Goal: Transaction & Acquisition: Purchase product/service

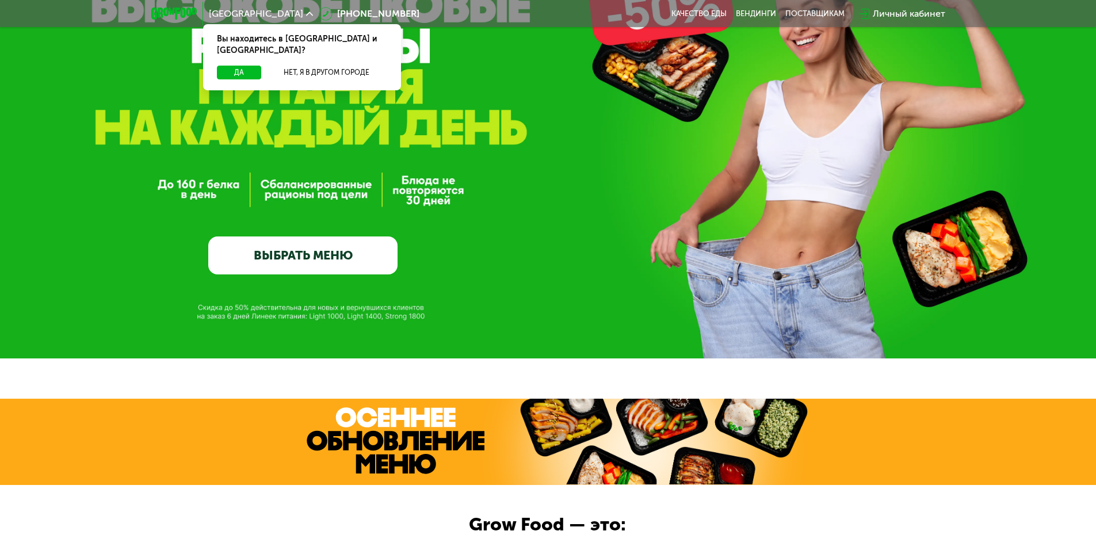
scroll to position [399, 0]
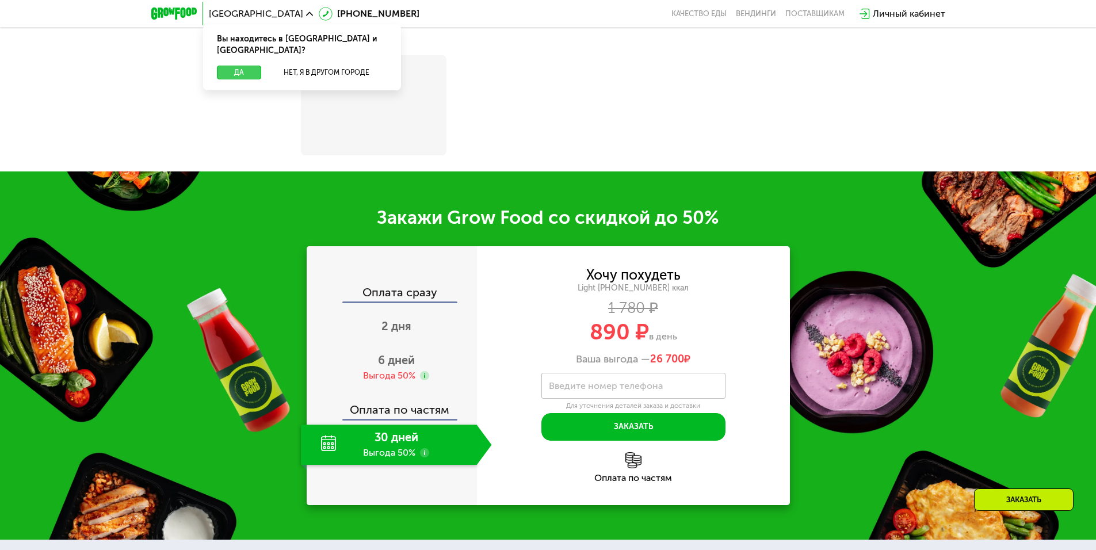
click at [234, 66] on button "Да" at bounding box center [239, 73] width 44 height 14
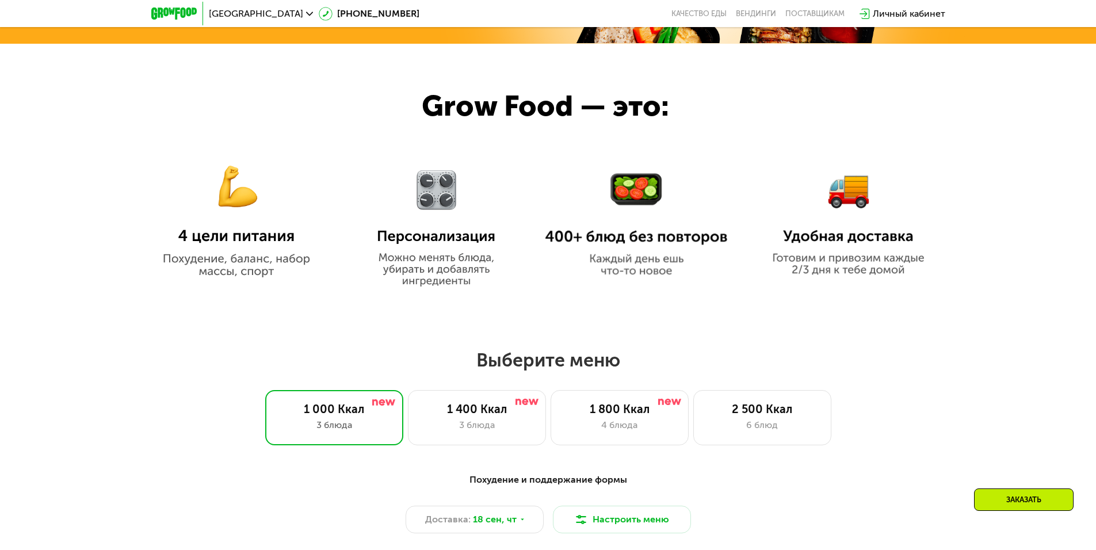
scroll to position [624, 0]
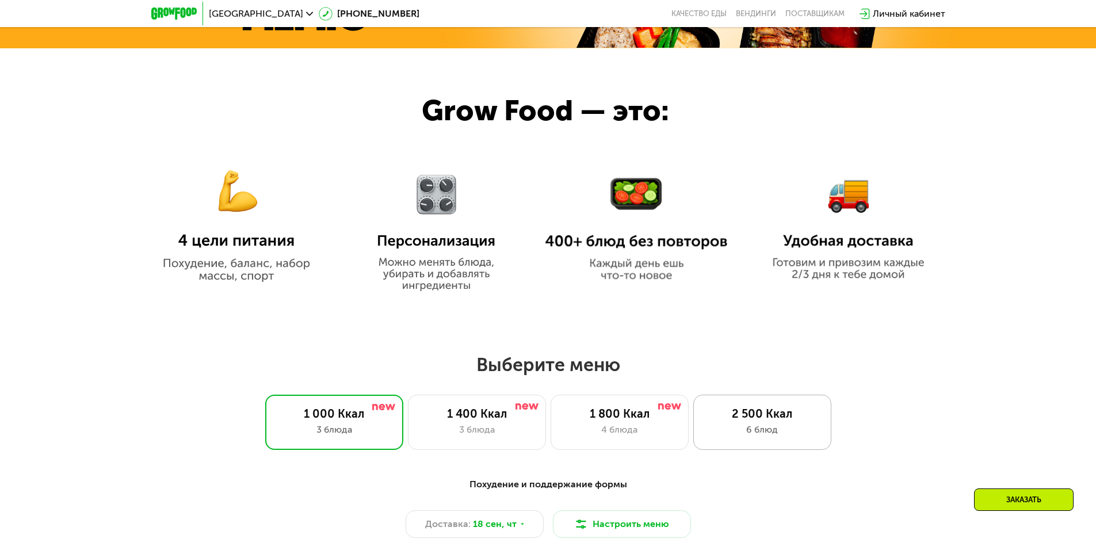
click at [765, 419] on div "2 500 Ккал" at bounding box center [762, 414] width 114 height 14
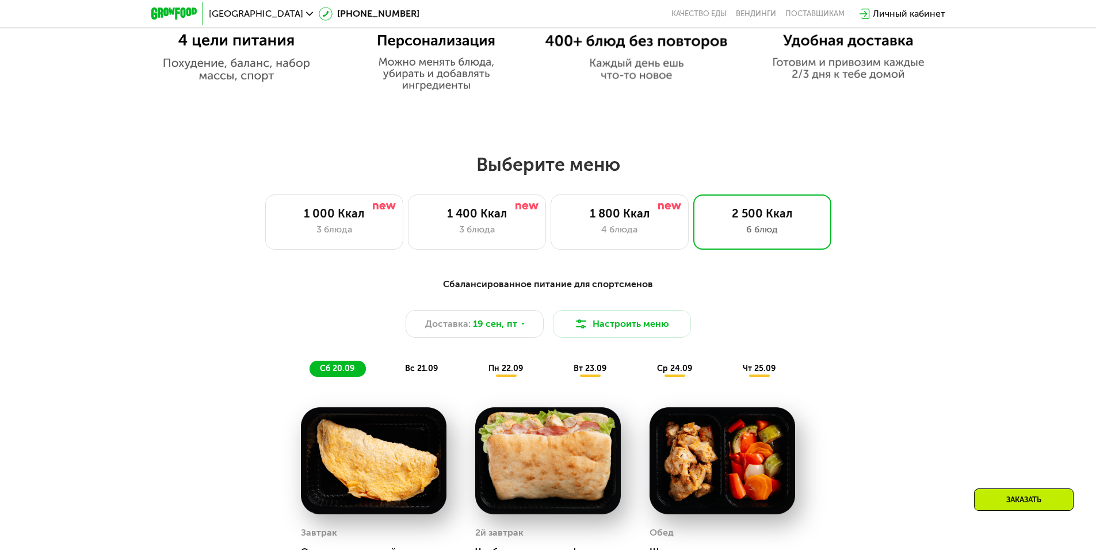
scroll to position [796, 0]
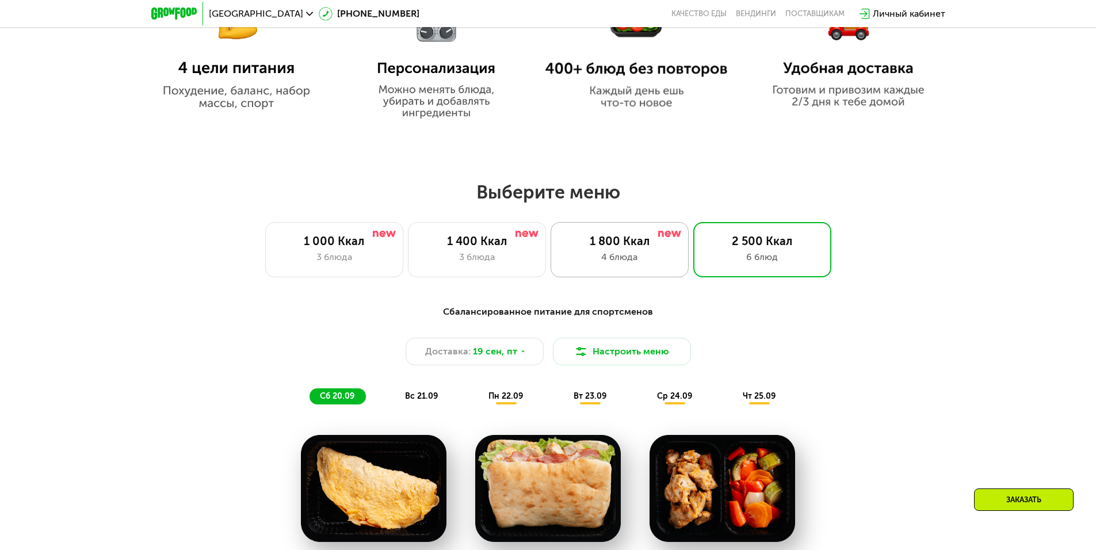
click at [627, 248] on div "1 800 Ккал" at bounding box center [620, 241] width 114 height 14
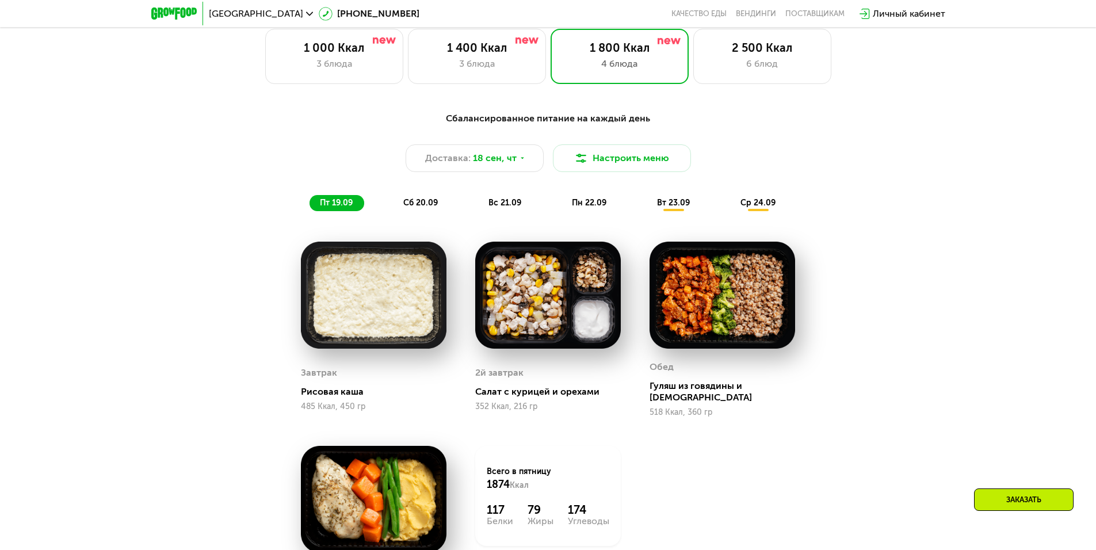
scroll to position [911, 0]
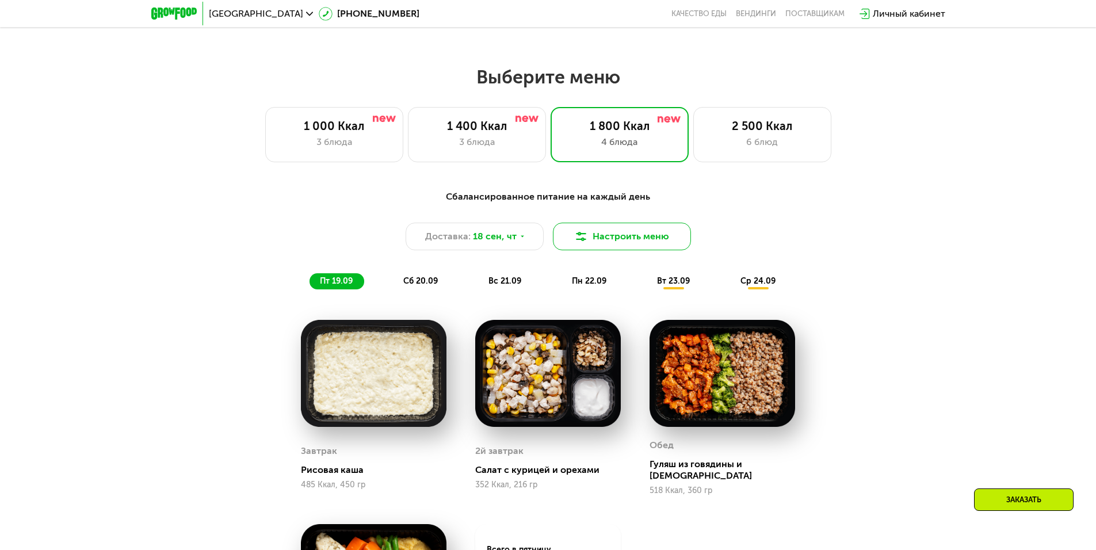
click at [621, 234] on button "Настроить меню" at bounding box center [622, 237] width 138 height 28
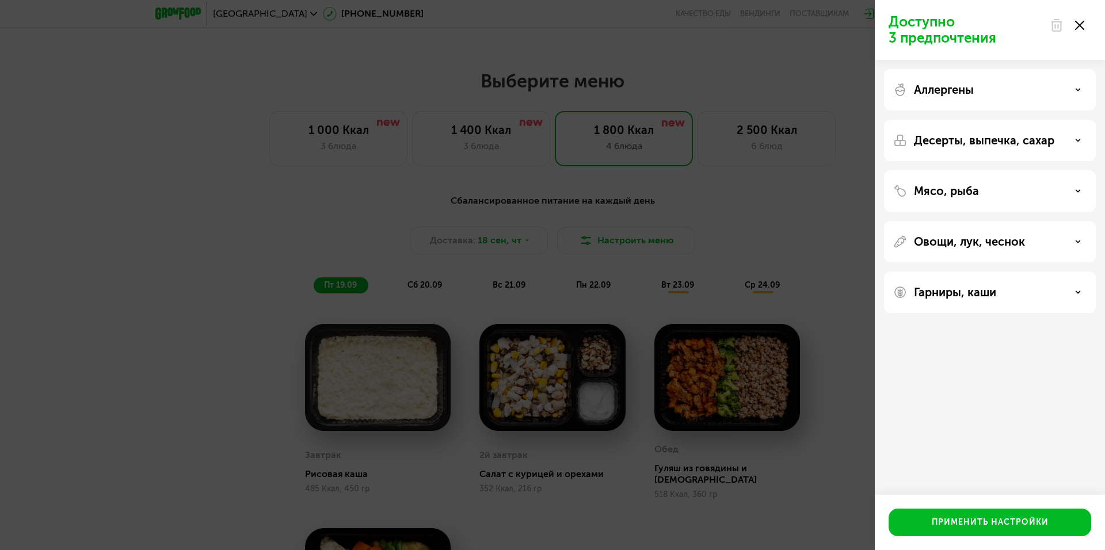
click at [1033, 91] on div "Аллергены" at bounding box center [989, 90] width 193 height 14
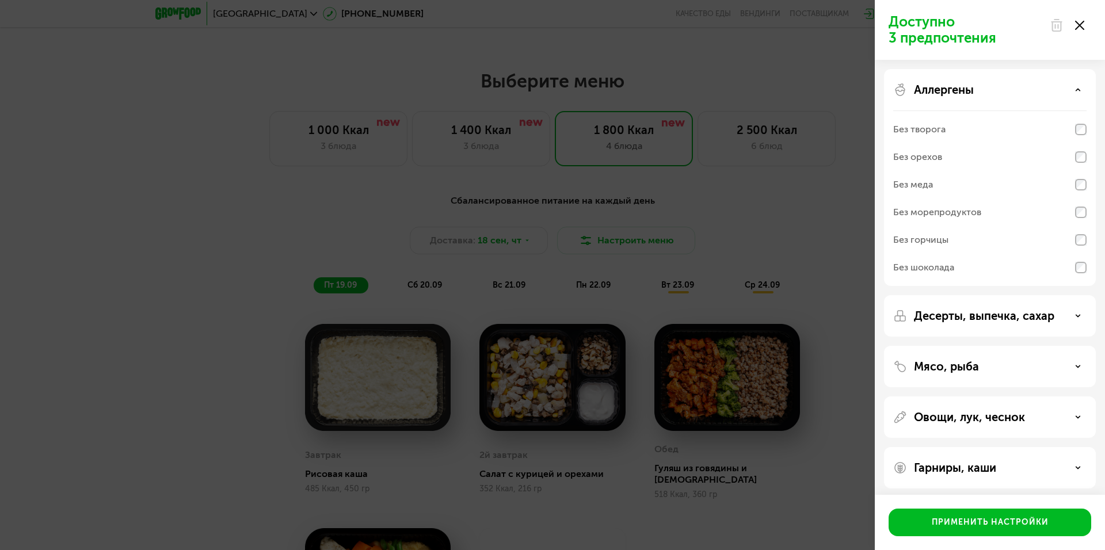
click at [693, 170] on div "Доступно 3 предпочтения Аллергены Без творога Без орехов Без меда Без морепроду…" at bounding box center [552, 275] width 1105 height 550
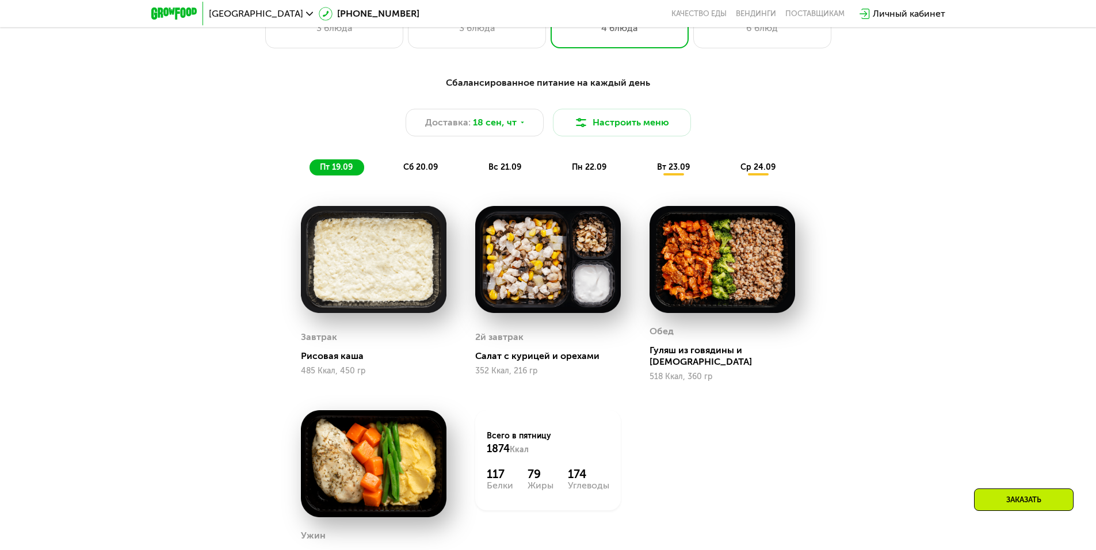
scroll to position [1026, 0]
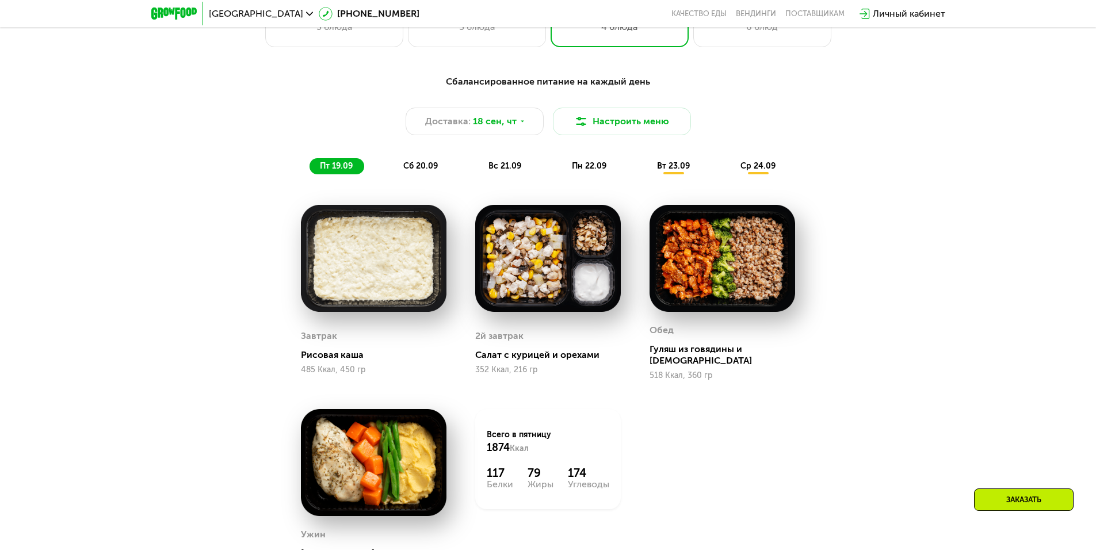
click at [362, 290] on img at bounding box center [374, 258] width 146 height 107
click at [342, 354] on div "Рисовая каша" at bounding box center [378, 355] width 155 height 12
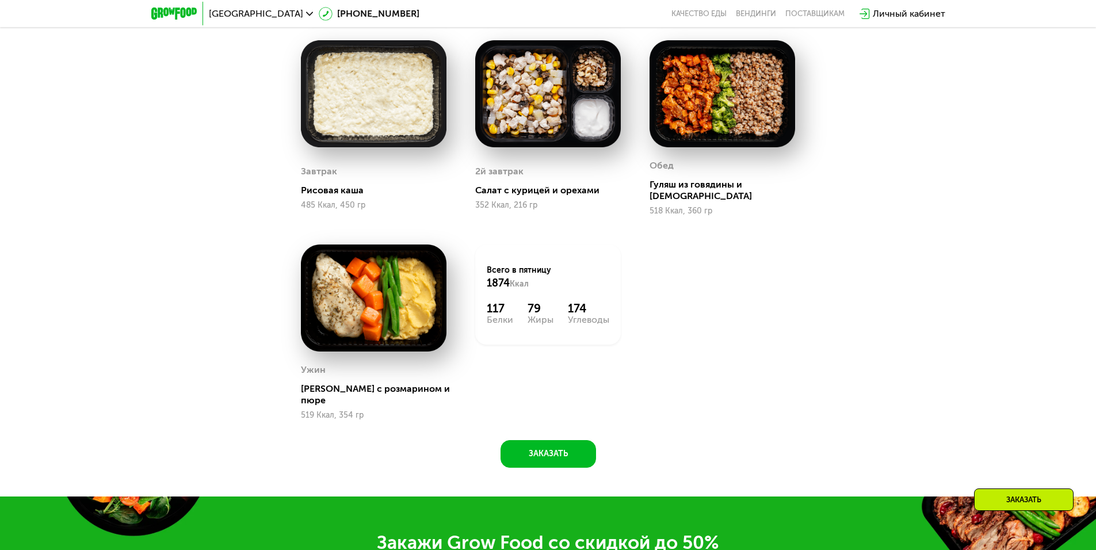
scroll to position [1199, 0]
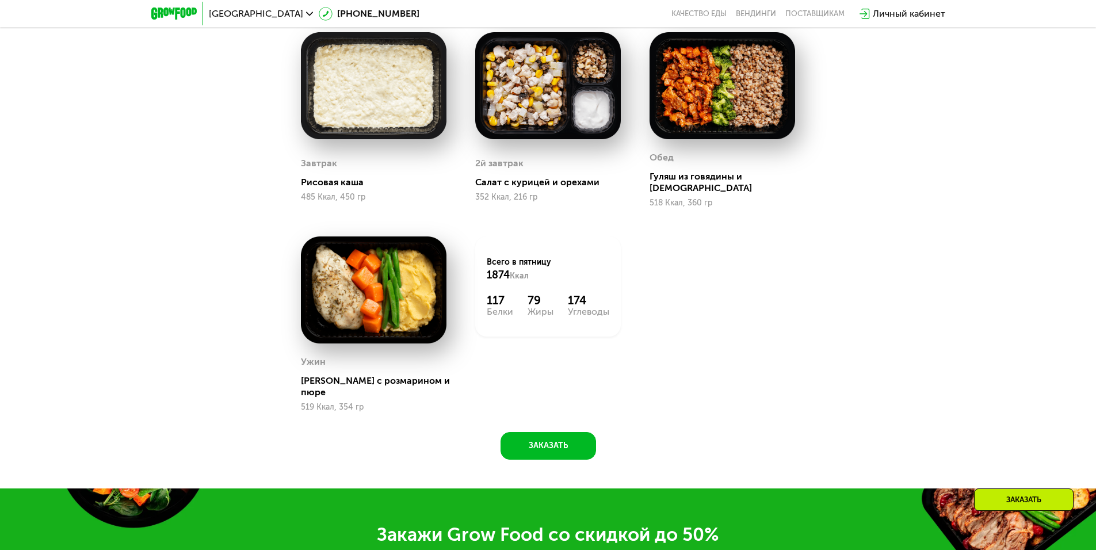
click at [820, 320] on div "Сбалансированное питание на каждый день Доставка: [DATE] Настроить меню пт 19.0…" at bounding box center [548, 177] width 709 height 564
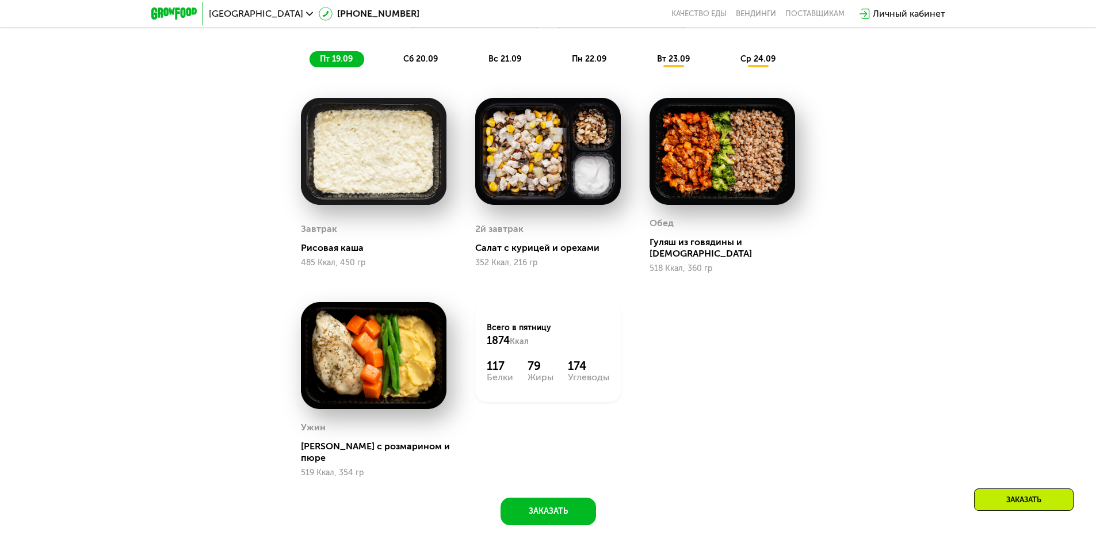
scroll to position [911, 0]
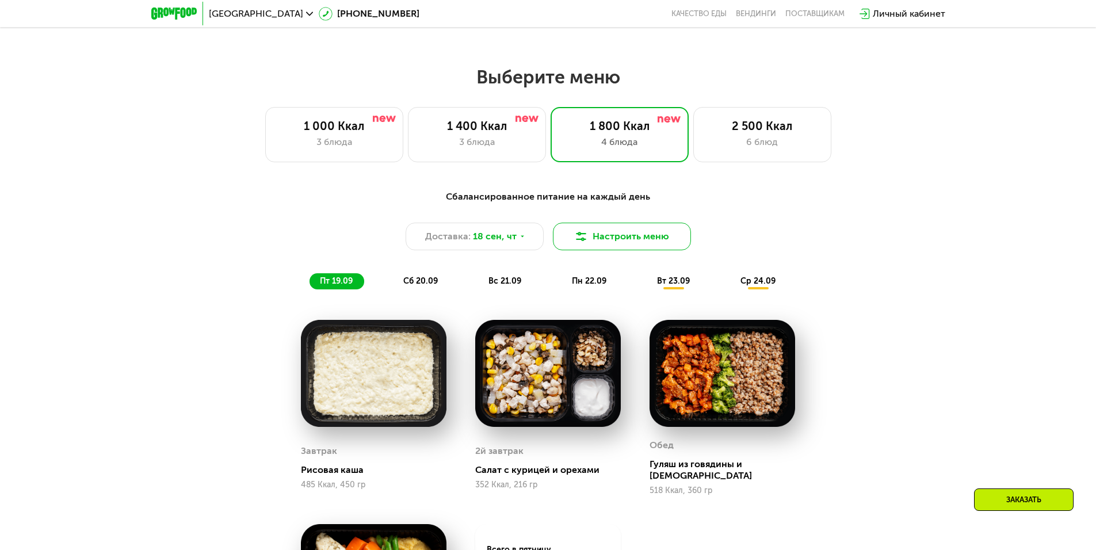
click at [602, 233] on button "Настроить меню" at bounding box center [622, 237] width 138 height 28
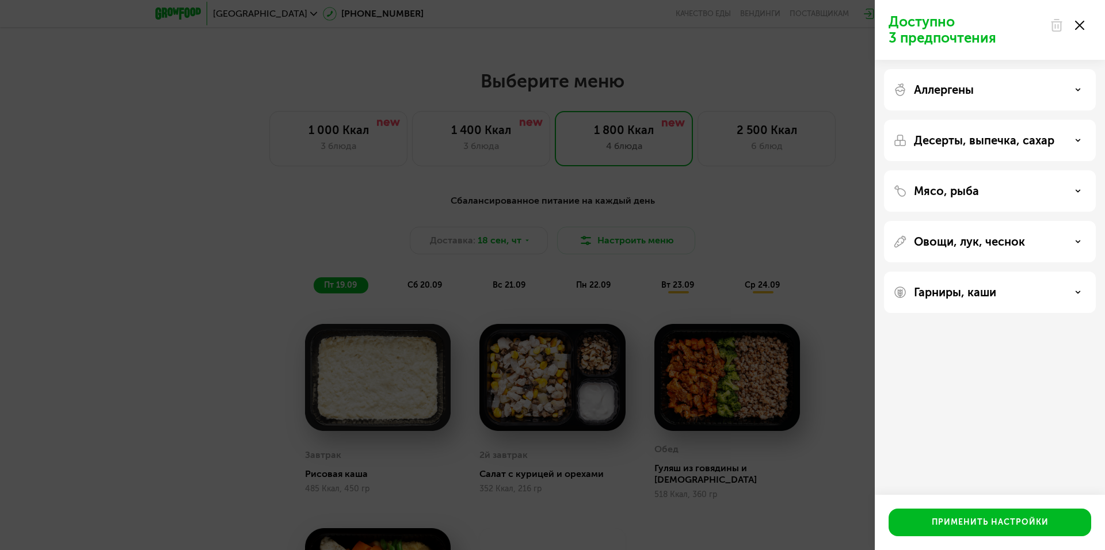
click at [972, 288] on p "Гарниры, каши" at bounding box center [955, 292] width 82 height 14
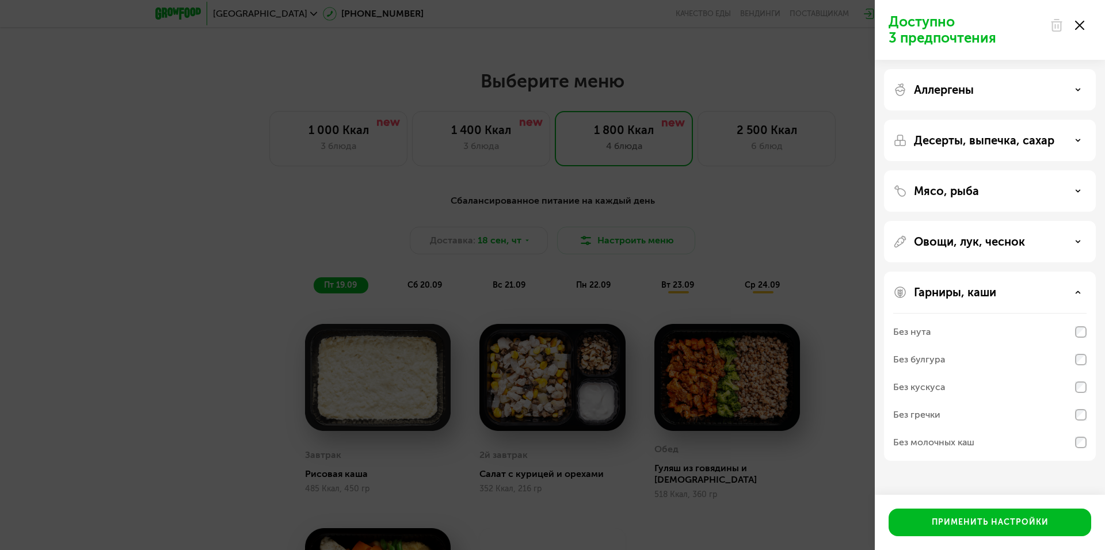
click at [981, 410] on div "Без гречки" at bounding box center [989, 415] width 193 height 28
click at [975, 516] on button "Применить настройки" at bounding box center [989, 523] width 203 height 28
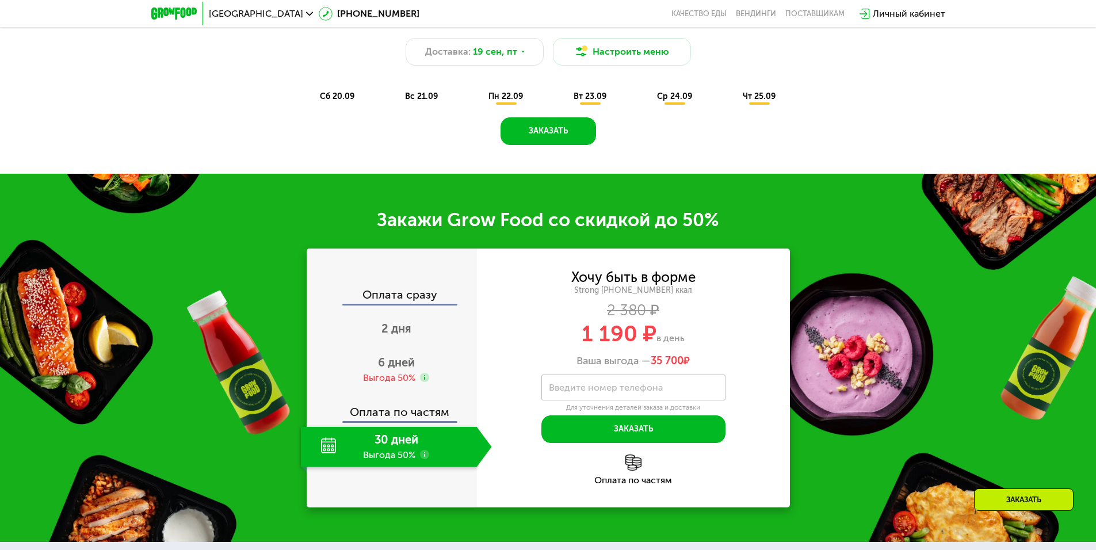
scroll to position [854, 0]
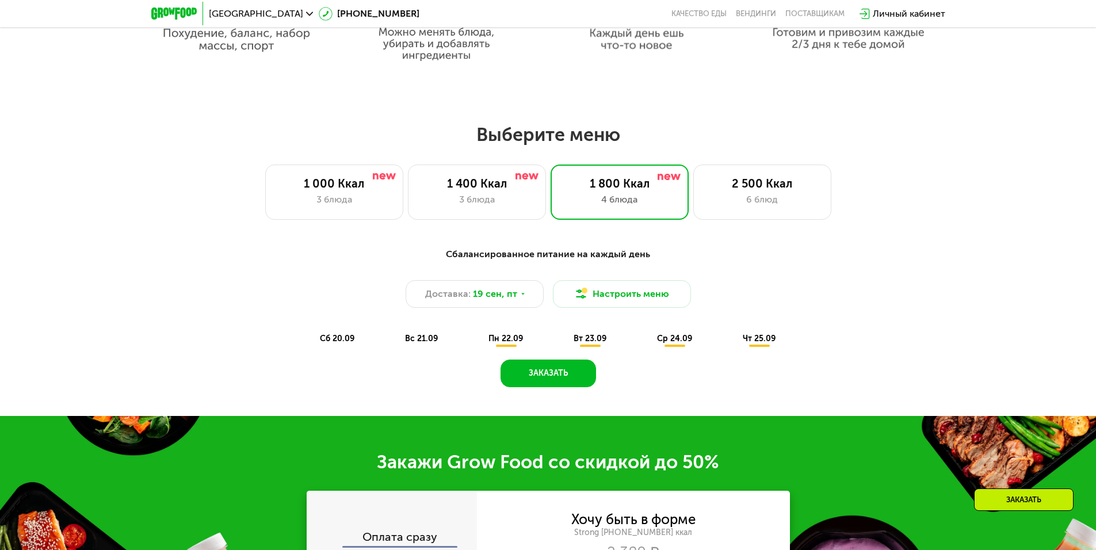
click at [531, 338] on div "пн 22.09" at bounding box center [506, 339] width 56 height 16
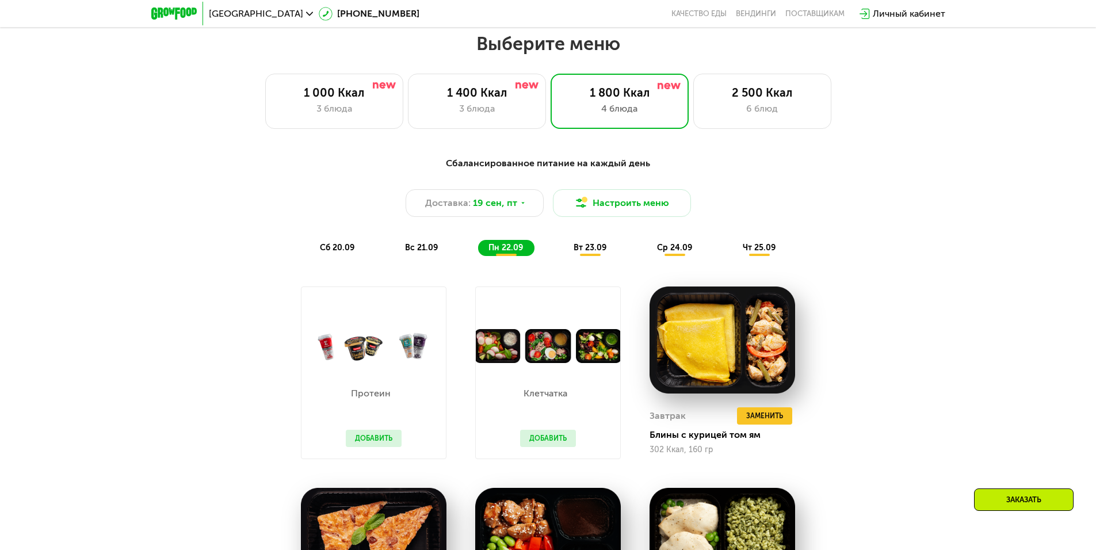
scroll to position [911, 0]
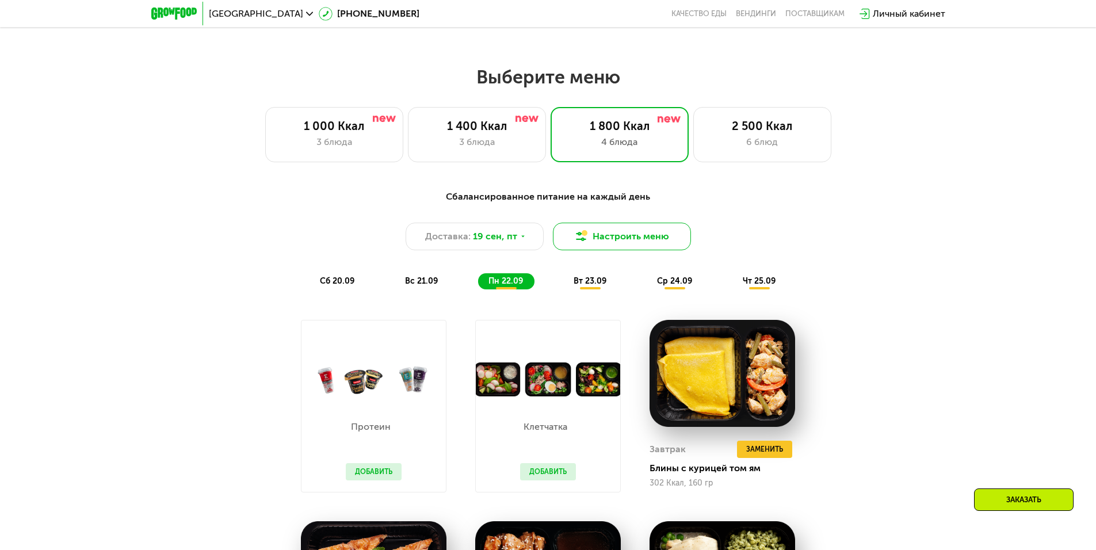
click at [611, 241] on button "Настроить меню" at bounding box center [622, 237] width 138 height 28
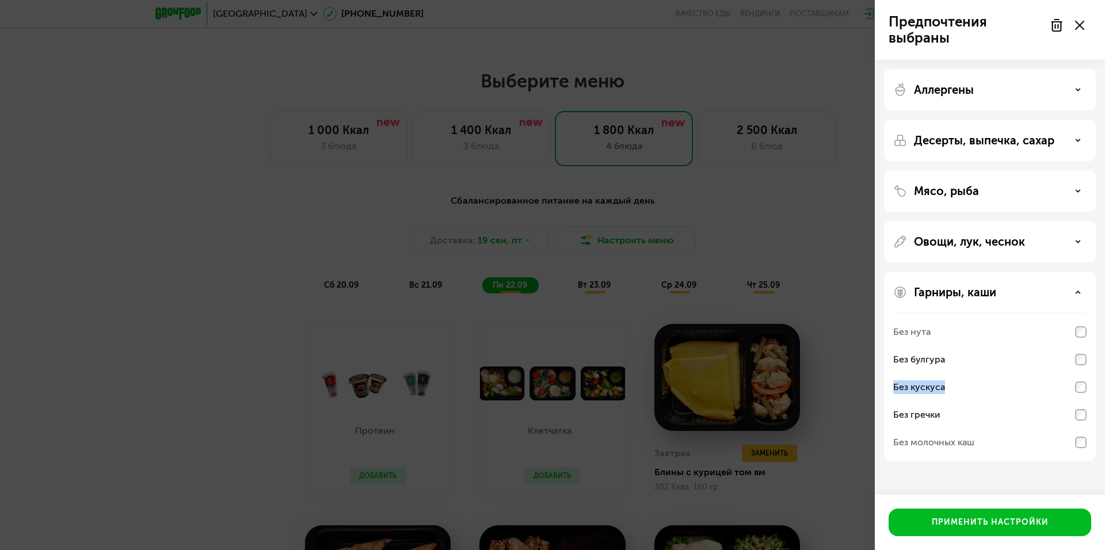
drag, startPoint x: 976, startPoint y: 385, endPoint x: 894, endPoint y: 386, distance: 81.7
click at [894, 386] on div "Без кускуса" at bounding box center [989, 387] width 193 height 28
click at [1079, 337] on div "Без нута" at bounding box center [989, 332] width 193 height 28
click at [986, 292] on p "Гарниры, каши" at bounding box center [955, 292] width 82 height 14
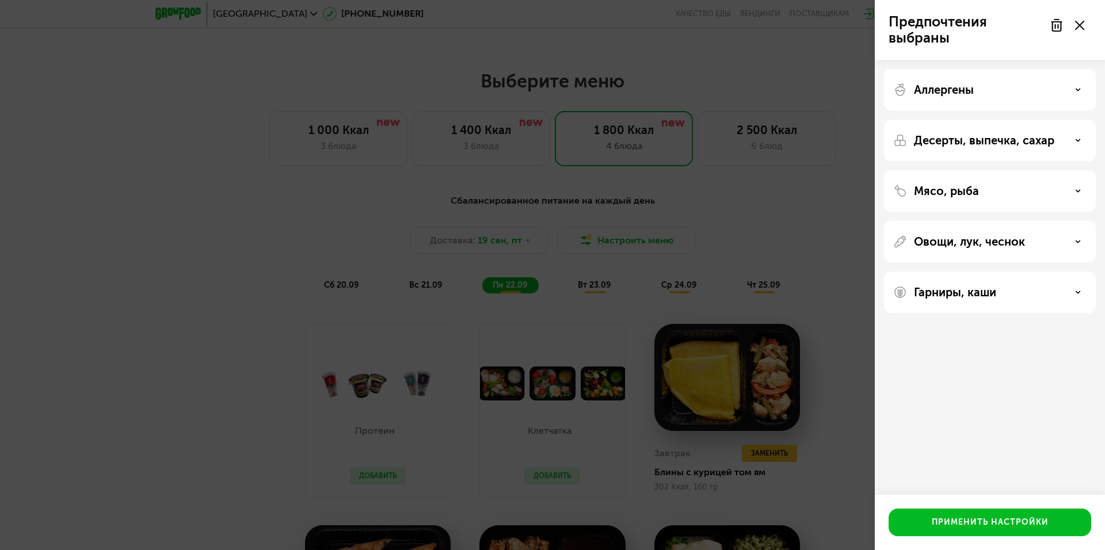
click at [999, 250] on div "Овощи, лук, чеснок" at bounding box center [990, 241] width 212 height 41
click at [1003, 244] on p "Овощи, лук, чеснок" at bounding box center [969, 242] width 111 height 14
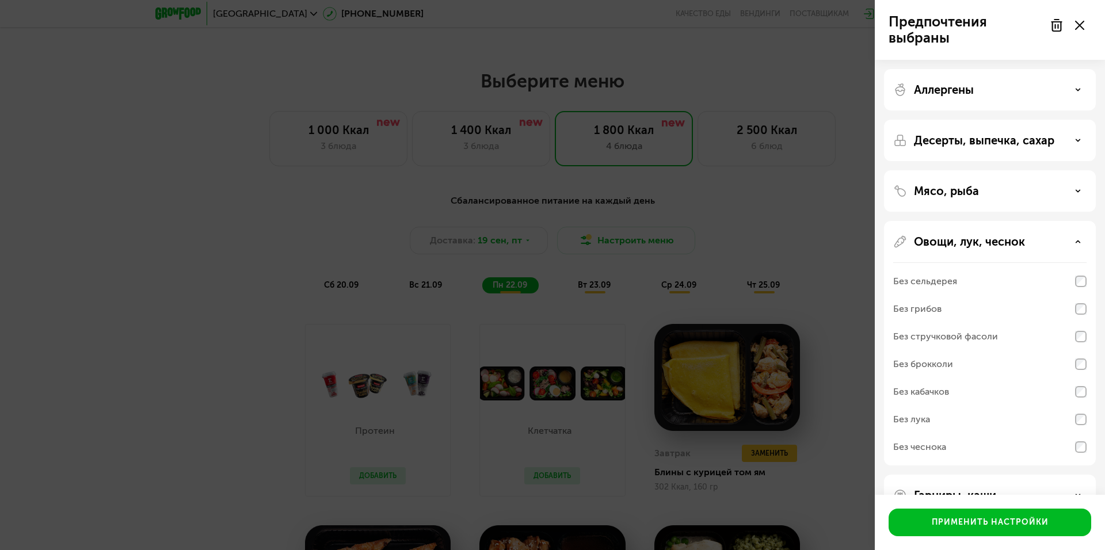
click at [1002, 245] on p "Овощи, лук, чеснок" at bounding box center [969, 242] width 111 height 14
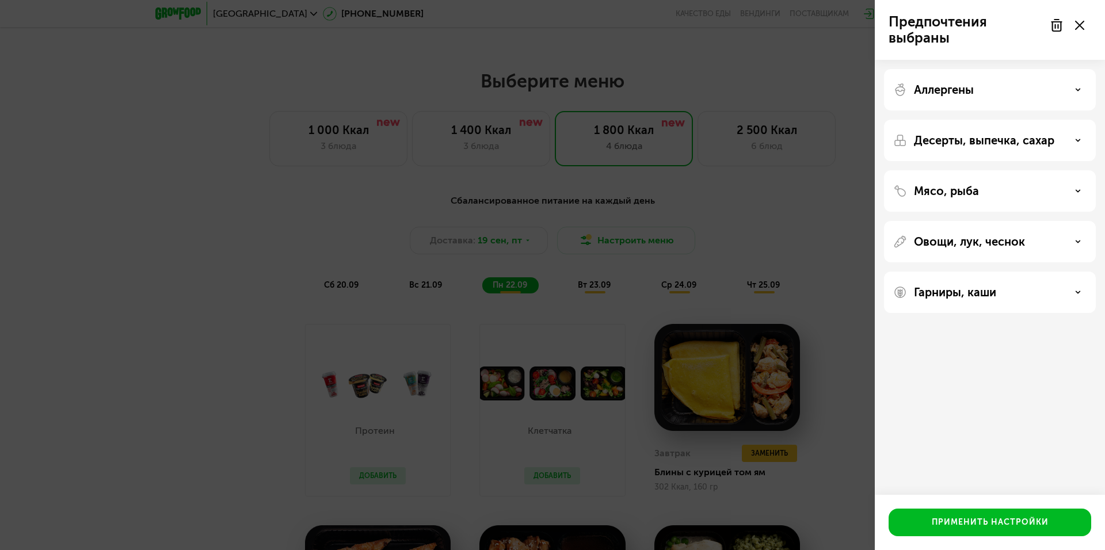
click at [986, 202] on div "Мясо, рыба" at bounding box center [990, 190] width 212 height 41
click at [988, 196] on div "Мясо, рыба" at bounding box center [989, 191] width 193 height 14
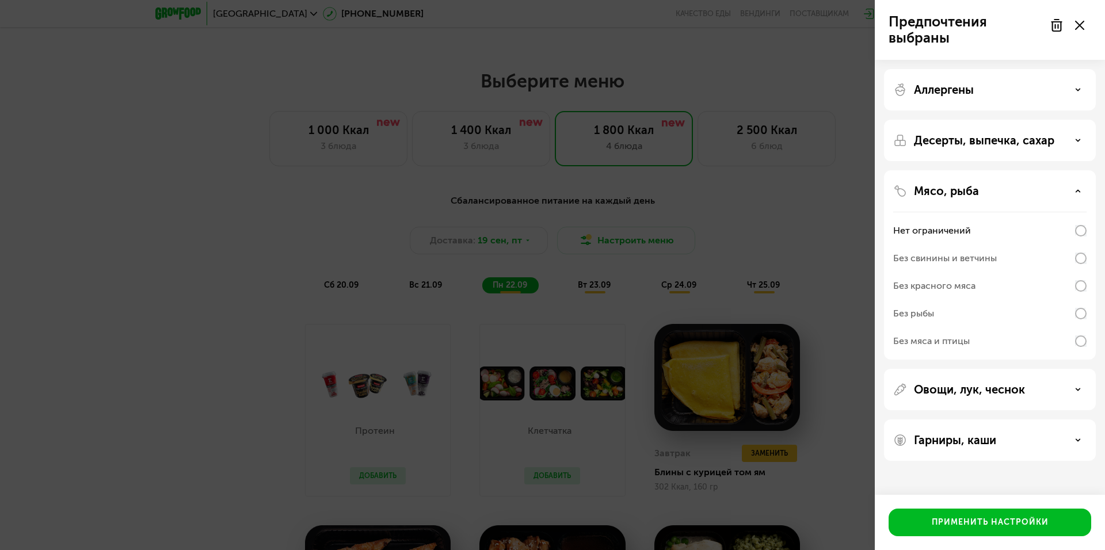
click at [953, 203] on div "Мясо, рыба Нет ограничений Без свинины и ветчины Без красного мяса Без рыбы Без…" at bounding box center [990, 264] width 212 height 189
click at [950, 198] on div "Мясо, рыба Нет ограничений Без свинины и ветчины Без красного мяса Без рыбы Без…" at bounding box center [990, 264] width 212 height 189
click at [974, 145] on p "Десерты, выпечка, сахар" at bounding box center [984, 140] width 140 height 14
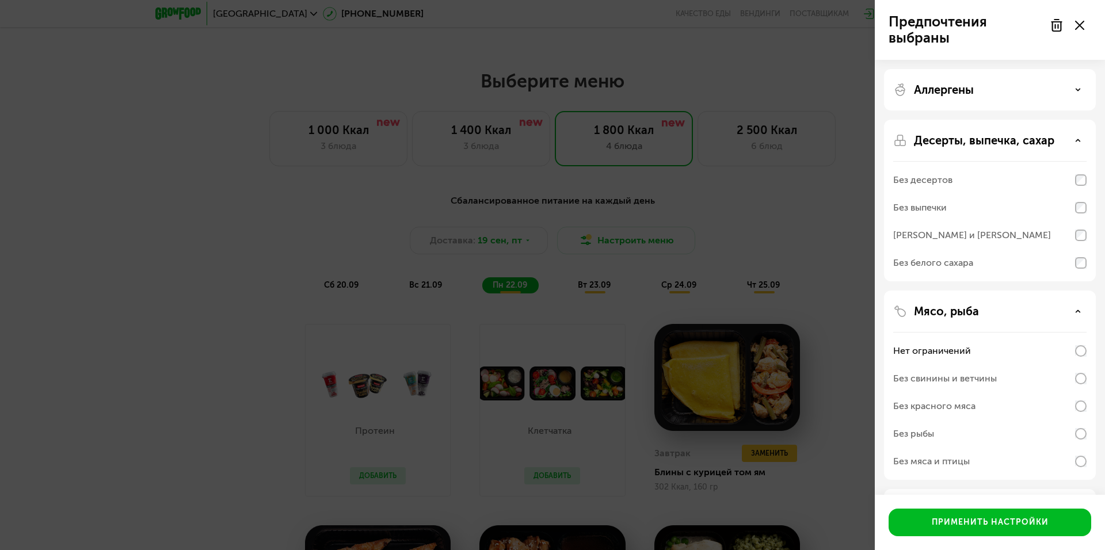
click at [967, 309] on p "Мясо, рыба" at bounding box center [946, 311] width 65 height 14
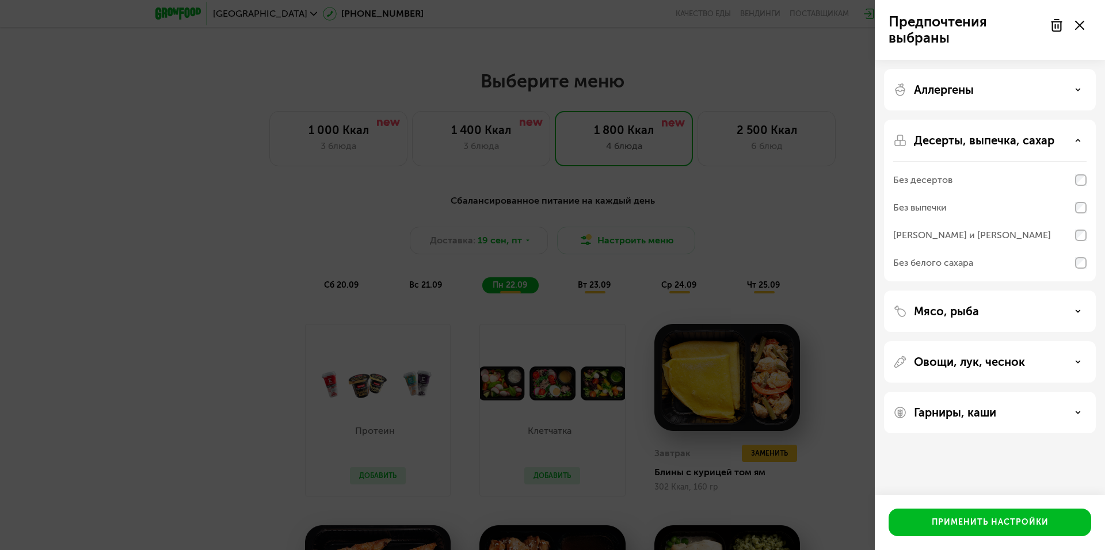
click at [958, 133] on p "Десерты, выпечка, сахар" at bounding box center [984, 140] width 140 height 14
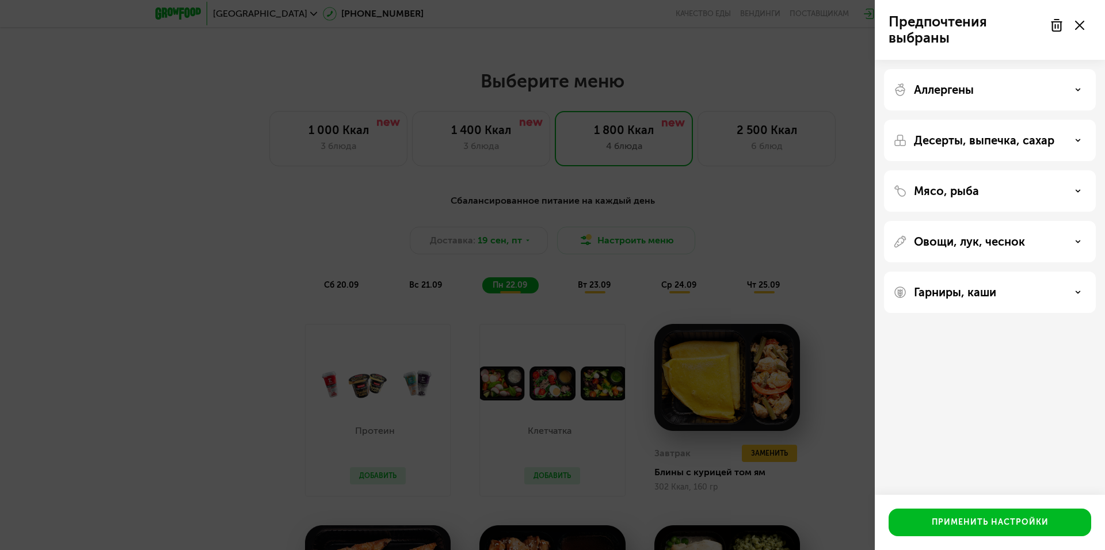
click at [961, 99] on div "Аллергены" at bounding box center [990, 89] width 212 height 41
click at [964, 95] on p "Аллергены" at bounding box center [944, 90] width 60 height 14
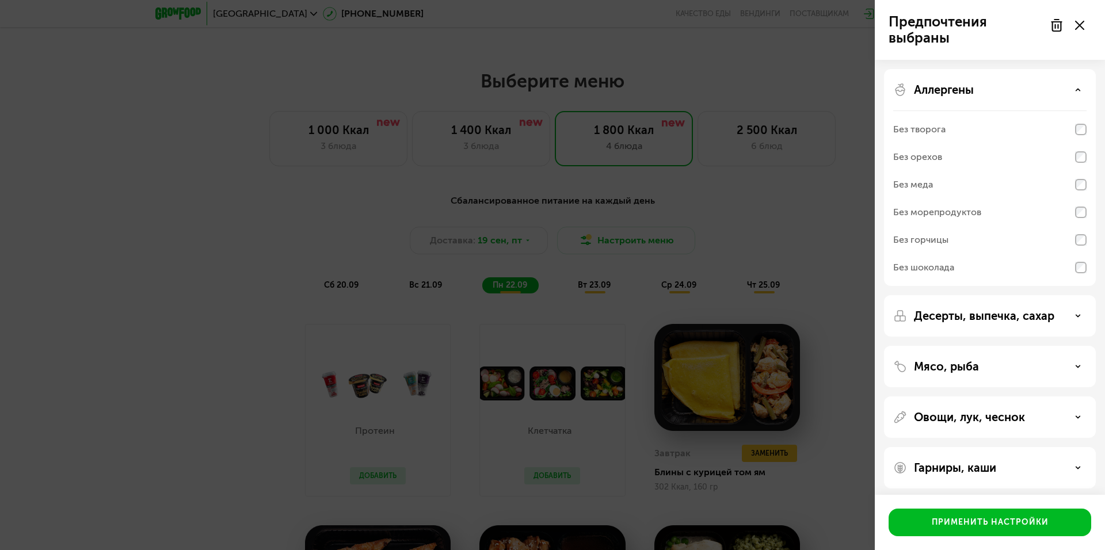
click at [952, 190] on div "Без меда" at bounding box center [989, 185] width 193 height 28
click at [1009, 514] on button "Применить настройки" at bounding box center [989, 523] width 203 height 28
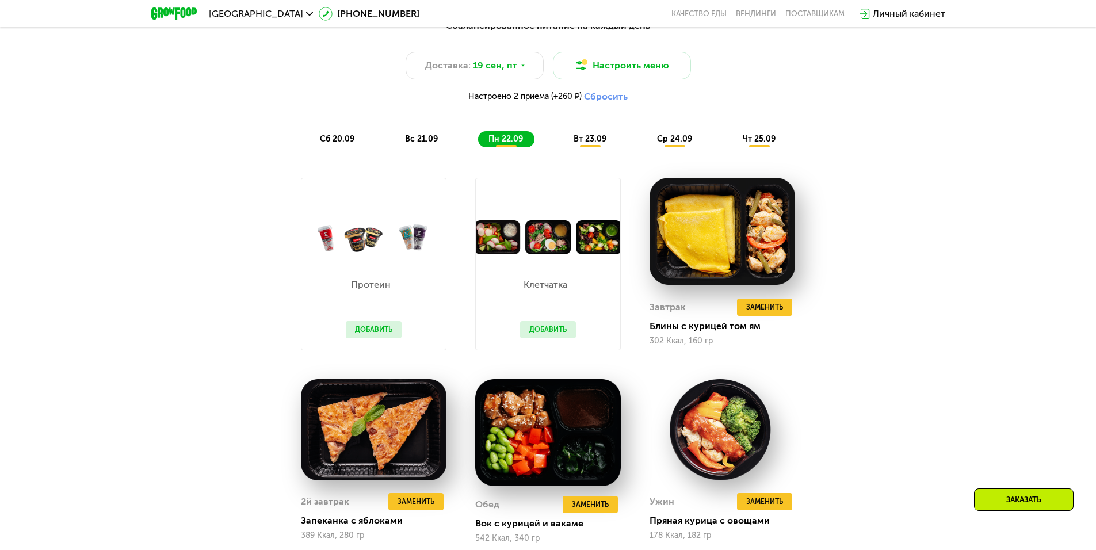
scroll to position [1084, 0]
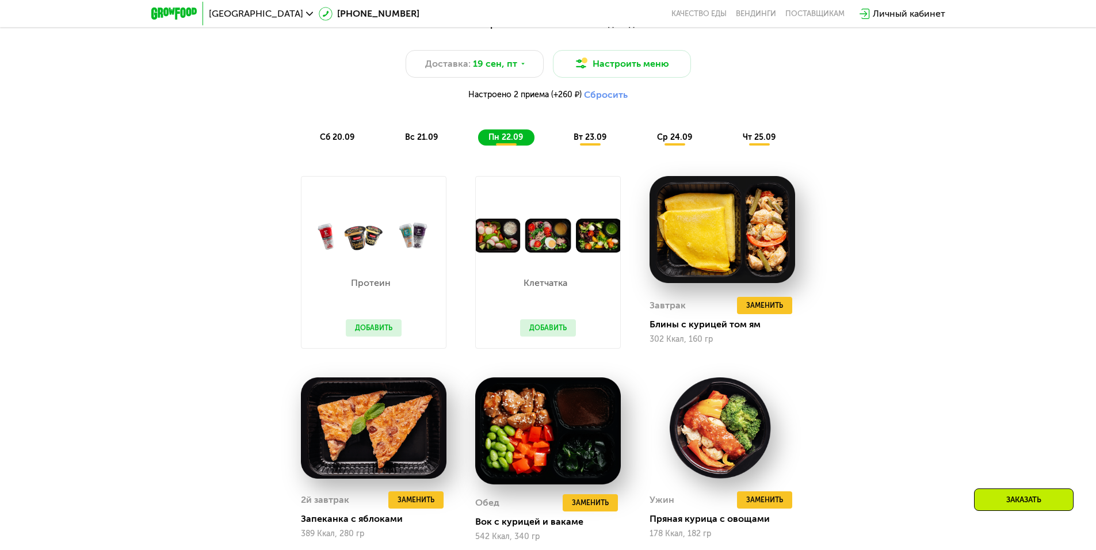
click at [385, 327] on button "Добавить" at bounding box center [374, 327] width 56 height 17
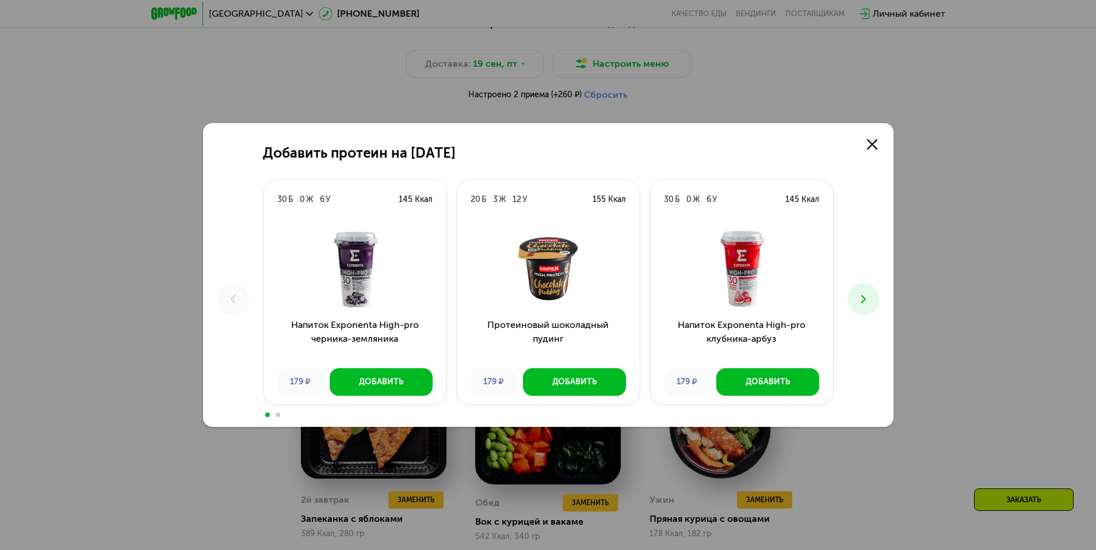
click at [862, 300] on icon at bounding box center [864, 299] width 14 height 14
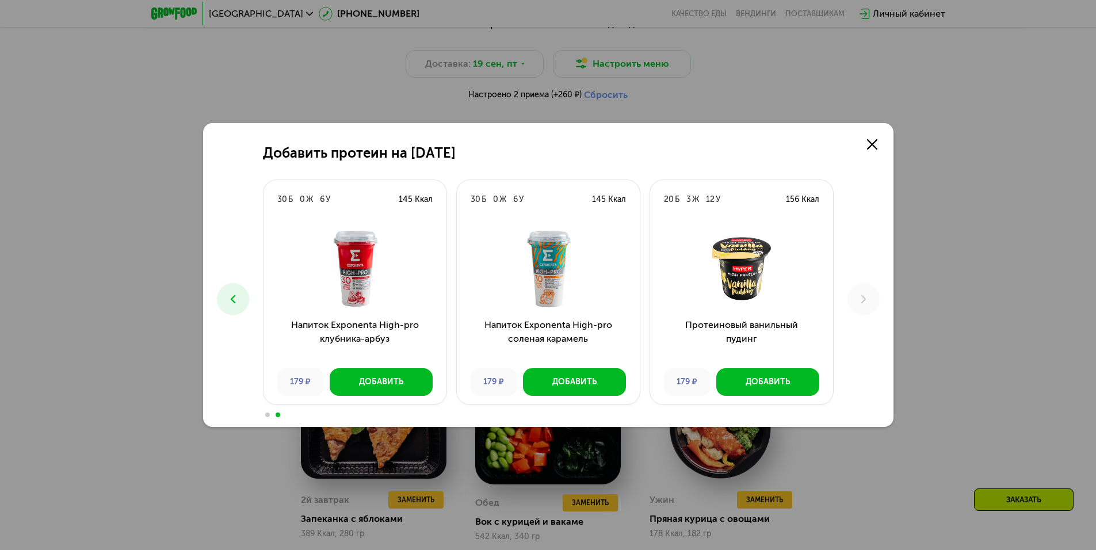
click at [250, 301] on div "Добавить протеин на [DATE] Б 0 Ж 6 У 145 Ккал Напиток Exponenta High-pro черник…" at bounding box center [548, 275] width 690 height 304
click at [238, 298] on icon at bounding box center [233, 299] width 14 height 14
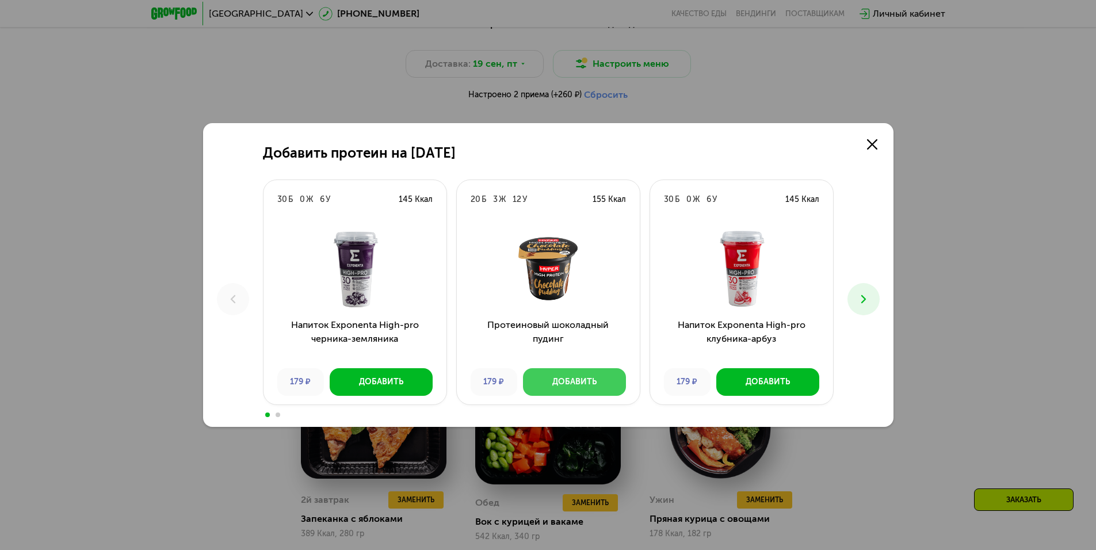
click at [545, 390] on button "Добавить" at bounding box center [574, 382] width 103 height 28
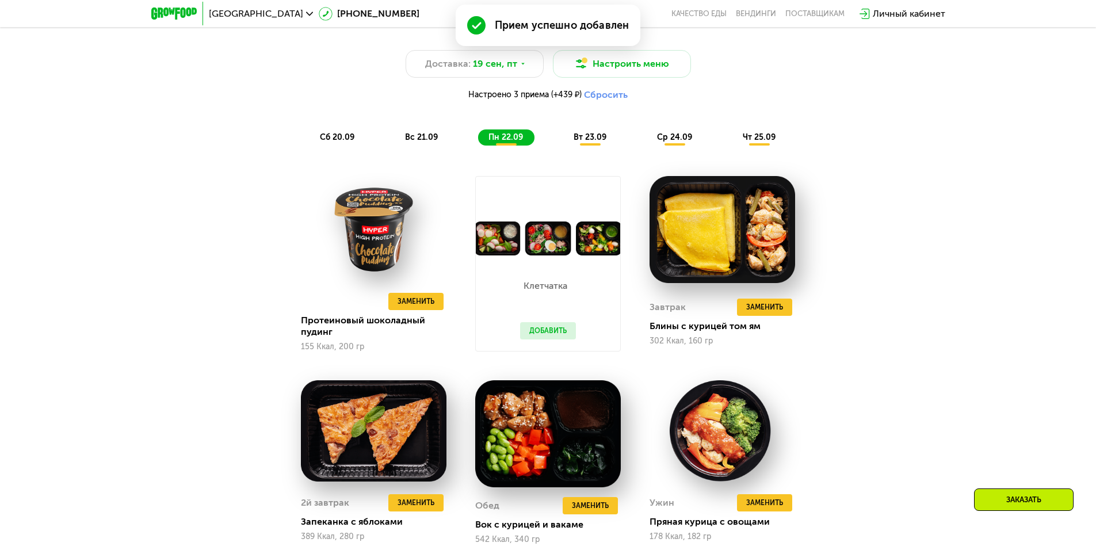
click at [545, 334] on button "Добавить" at bounding box center [548, 330] width 56 height 17
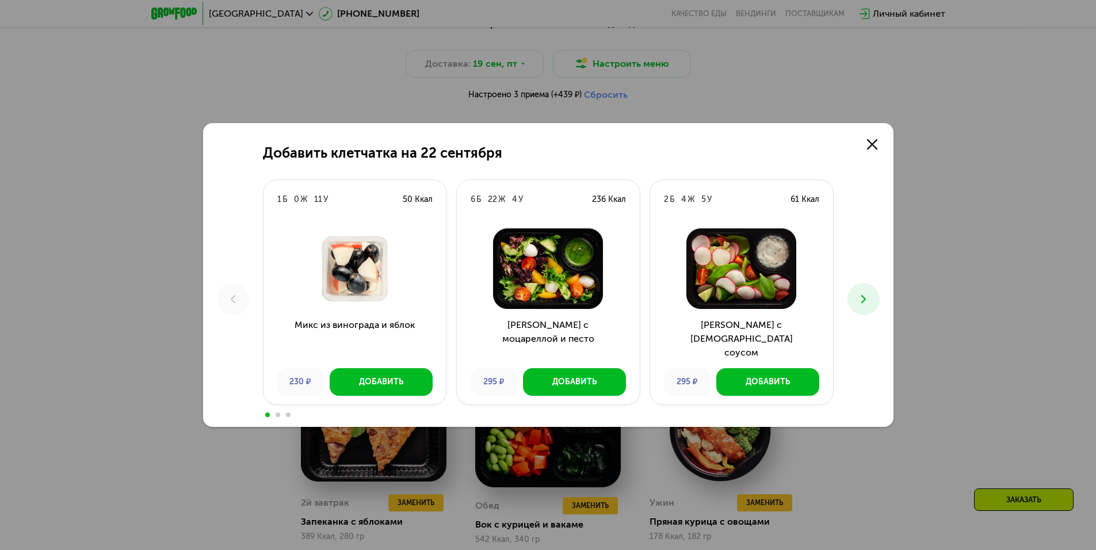
click at [869, 308] on button at bounding box center [863, 299] width 32 height 32
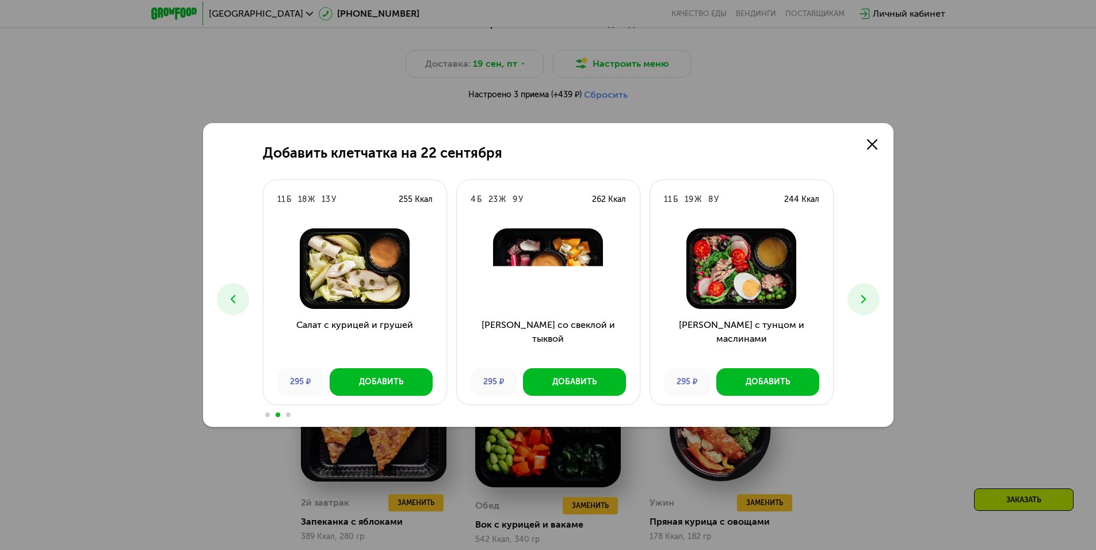
click at [868, 307] on button at bounding box center [863, 299] width 32 height 32
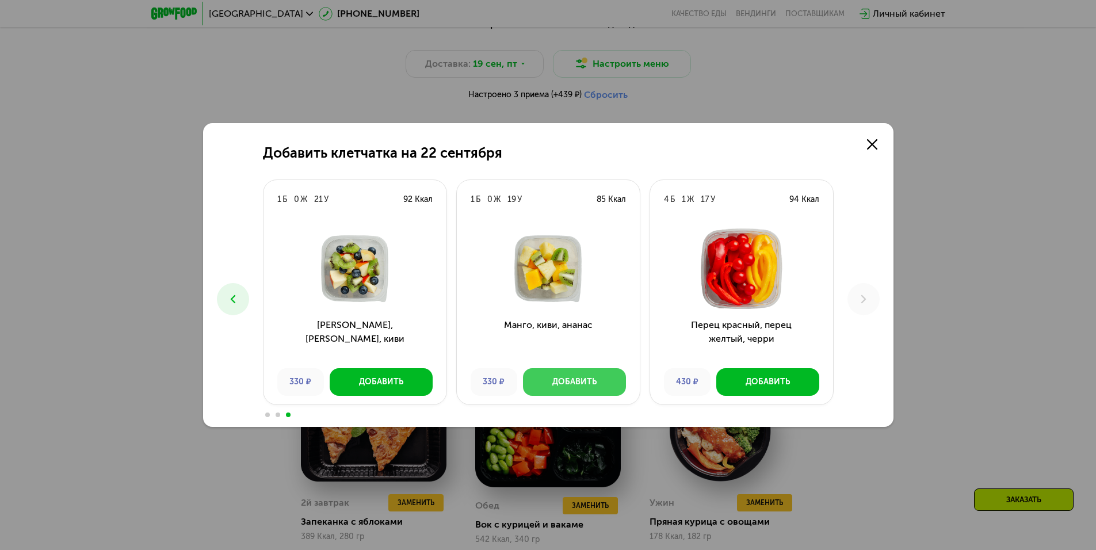
click at [571, 380] on div "Добавить" at bounding box center [574, 382] width 44 height 12
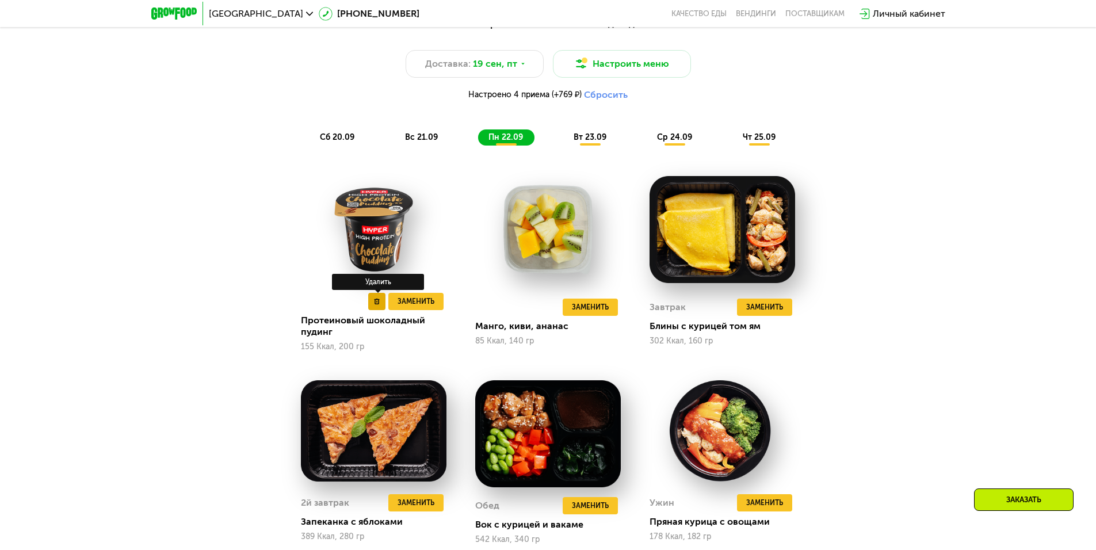
click at [376, 304] on use at bounding box center [376, 302] width 5 height 6
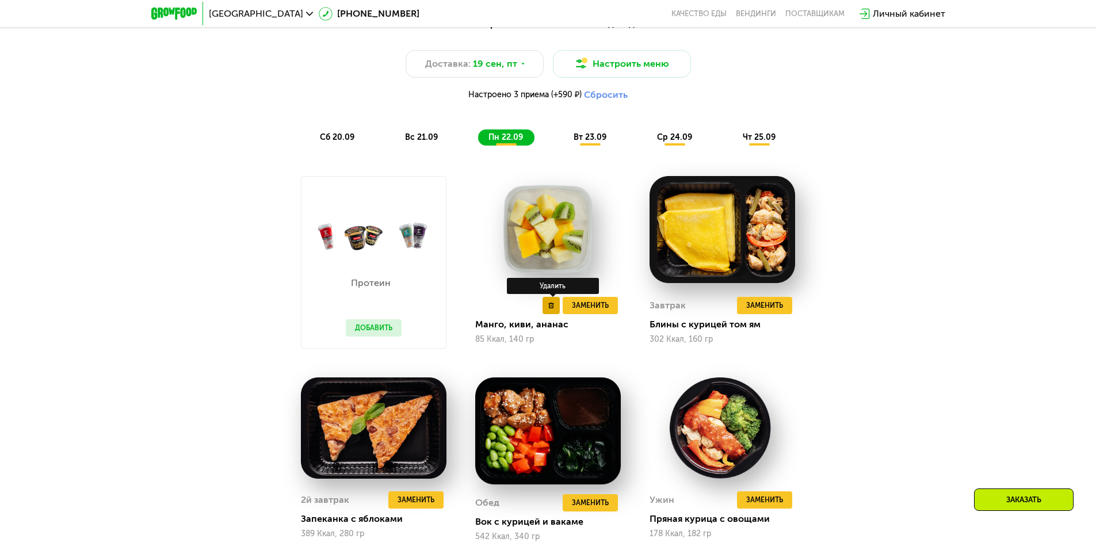
click at [552, 308] on icon at bounding box center [551, 306] width 6 height 6
